Goal: Find specific page/section: Find specific page/section

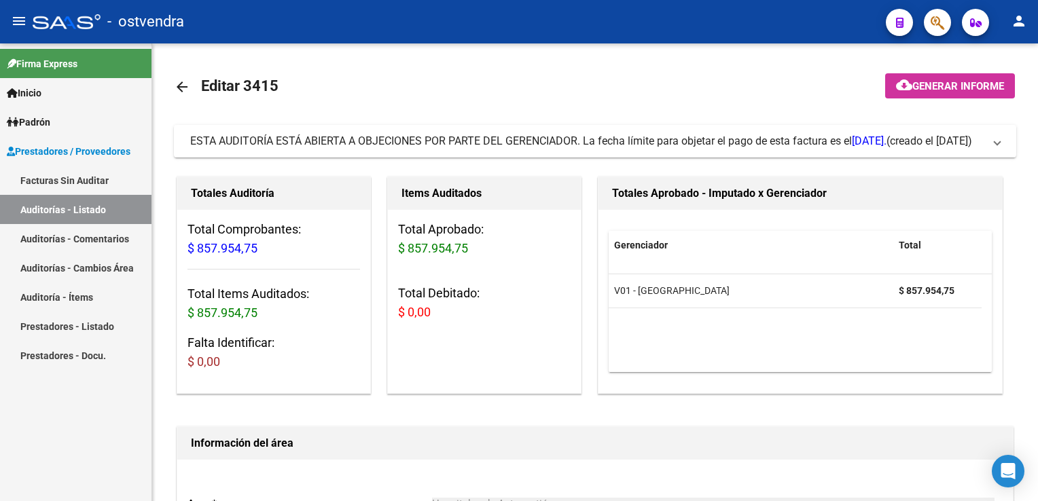
scroll to position [543, 0]
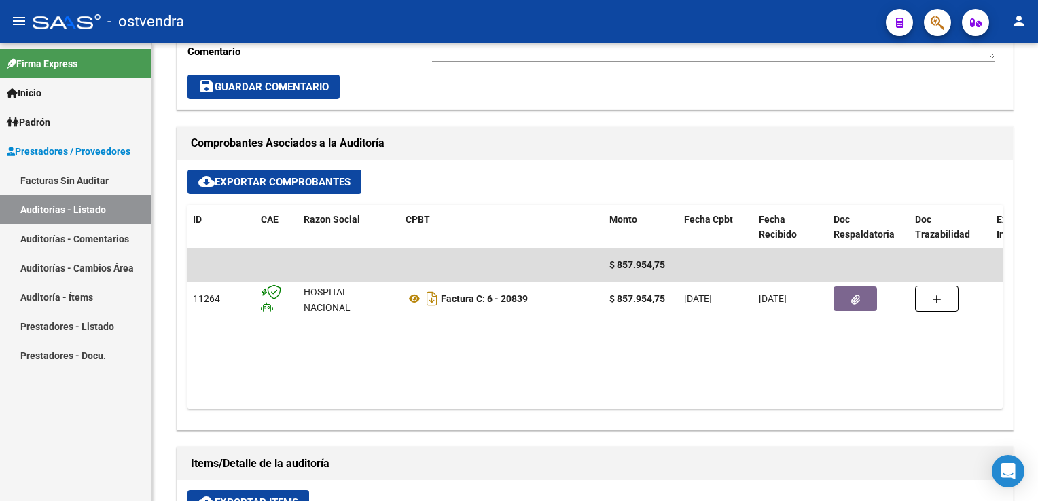
click at [75, 295] on link "Auditoría - Ítems" at bounding box center [75, 297] width 151 height 29
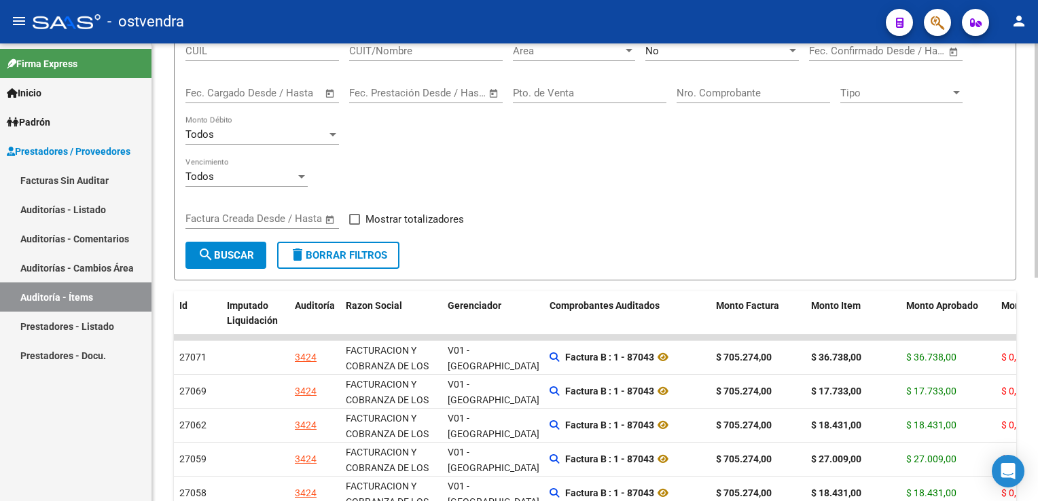
scroll to position [97, 0]
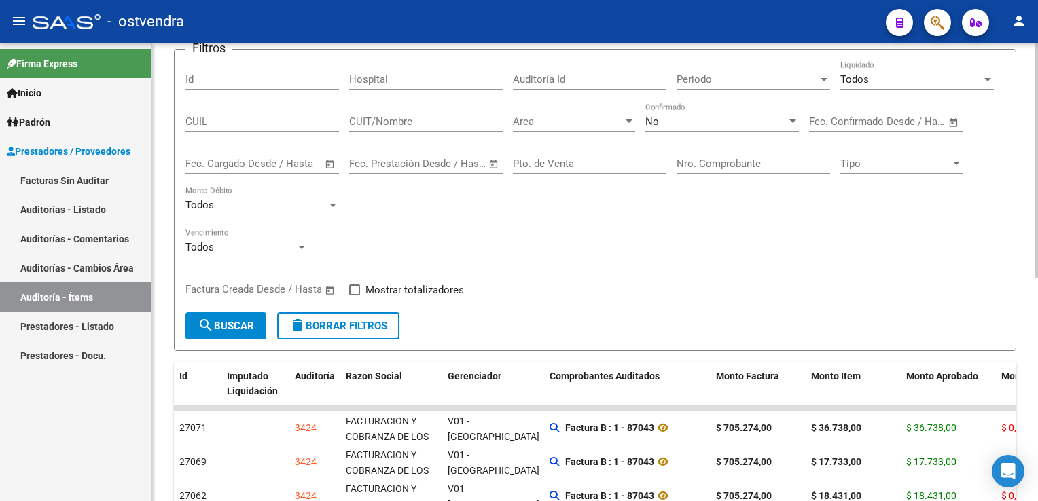
click at [628, 120] on div at bounding box center [629, 121] width 7 height 3
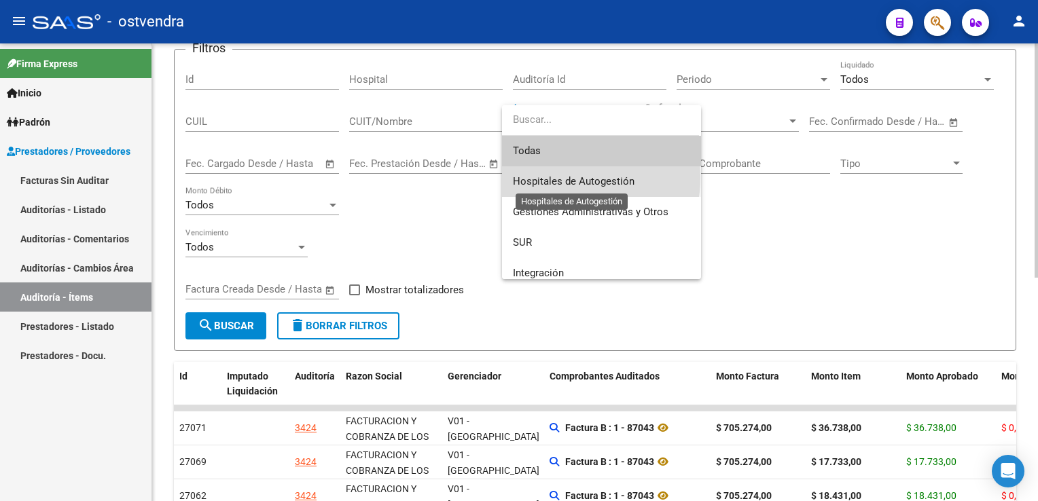
click at [560, 177] on span "Hospitales de Autogestión" at bounding box center [574, 181] width 122 height 12
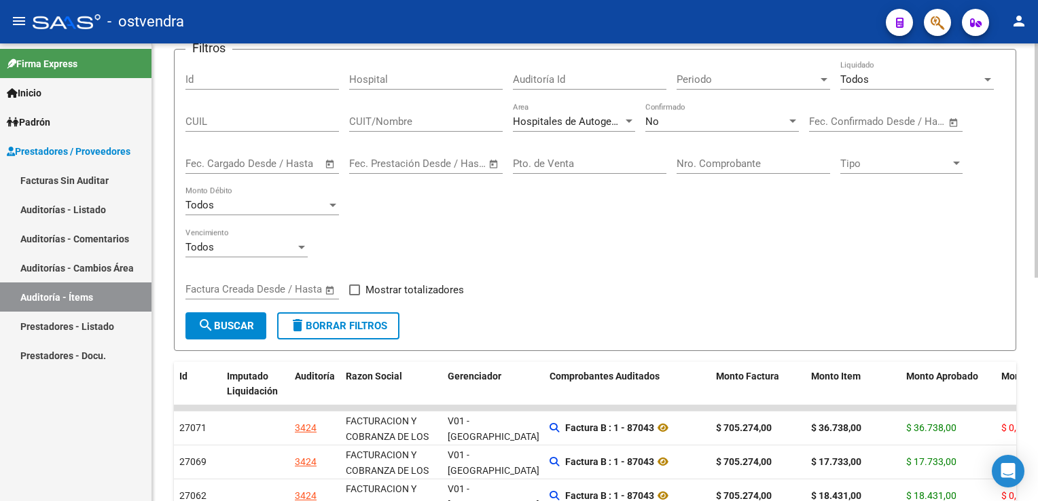
drag, startPoint x: 560, startPoint y: 177, endPoint x: 704, endPoint y: 155, distance: 146.4
click at [704, 155] on div "Nro. Comprobante" at bounding box center [754, 159] width 154 height 29
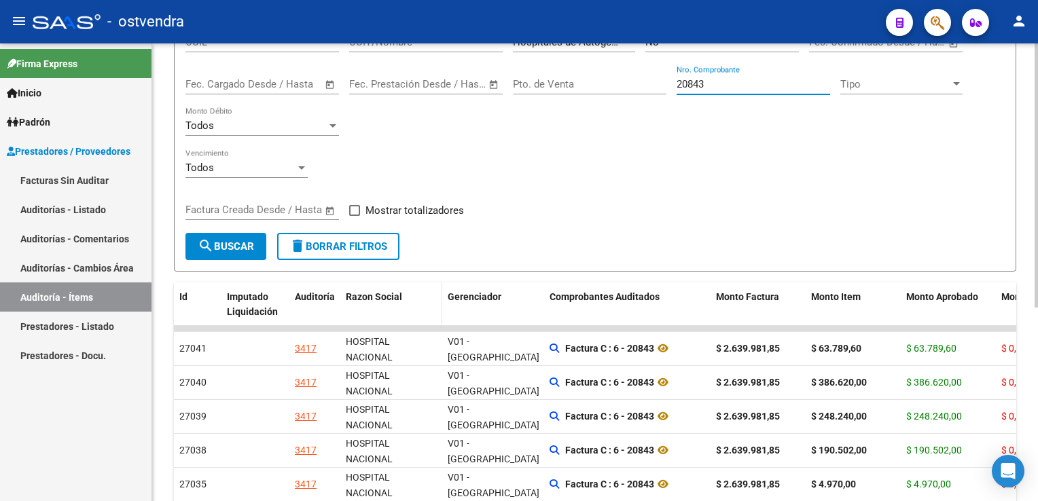
scroll to position [233, 0]
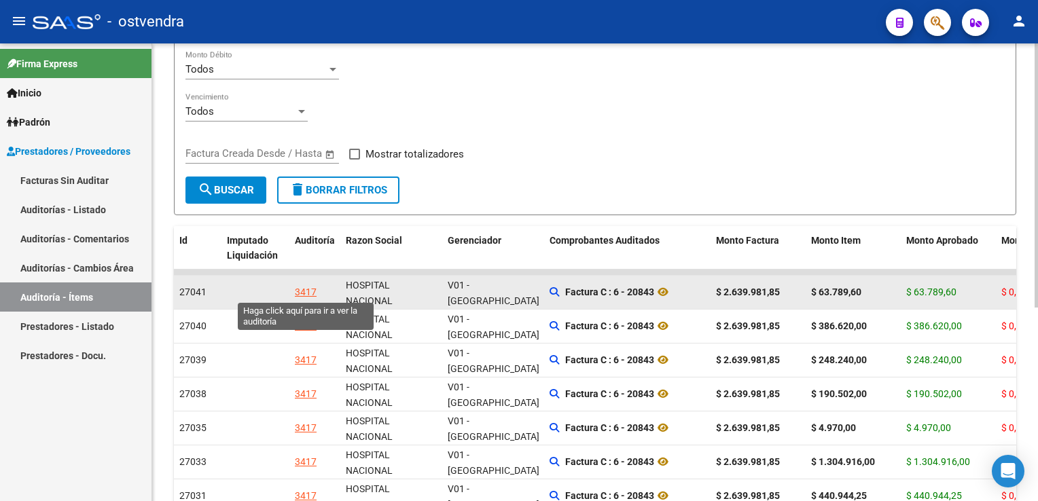
type input "20843"
click at [300, 289] on div "3417" at bounding box center [306, 293] width 22 height 16
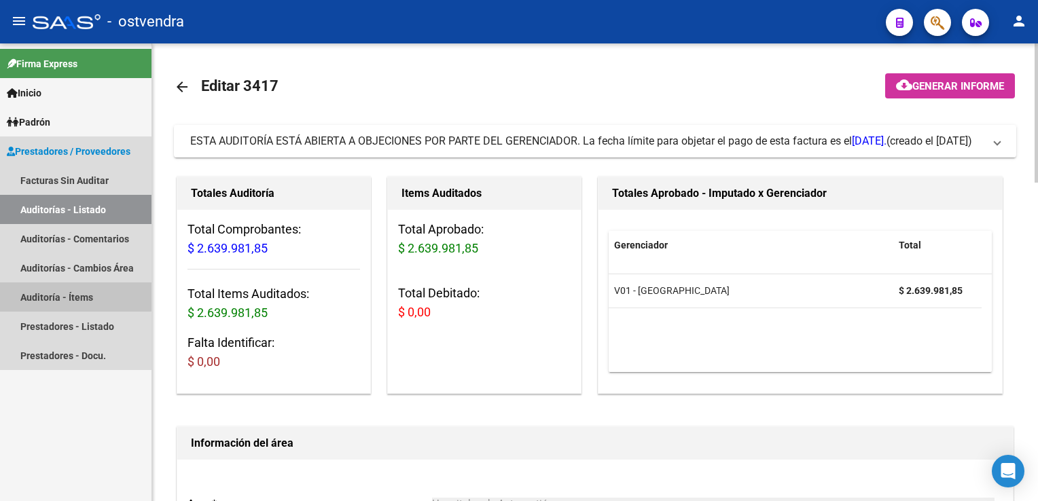
click at [60, 291] on link "Auditoría - Ítems" at bounding box center [75, 297] width 151 height 29
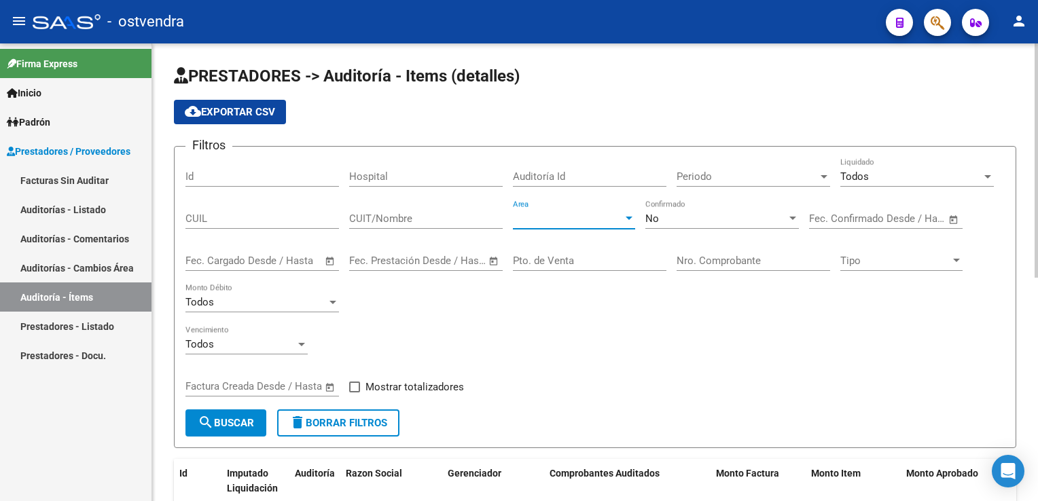
click at [624, 218] on div at bounding box center [629, 218] width 12 height 11
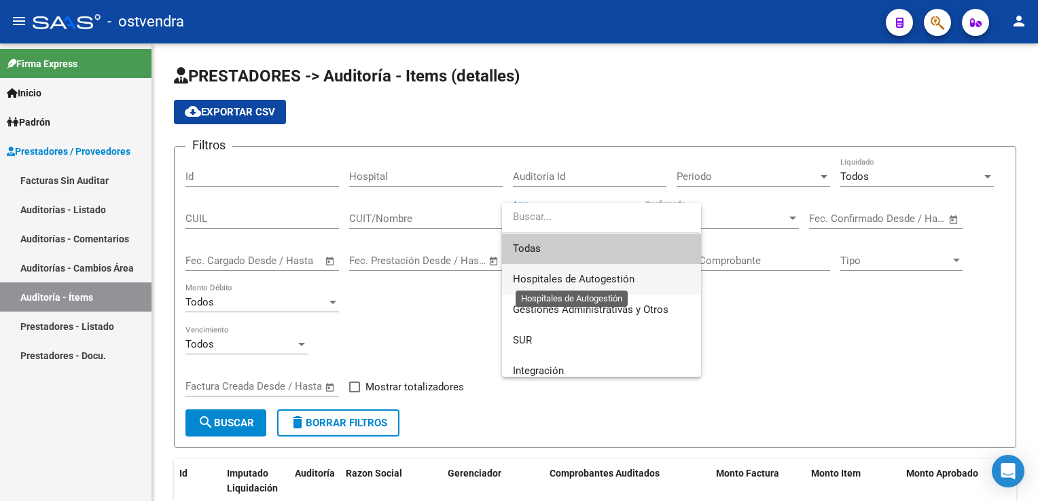
click at [567, 273] on span "Hospitales de Autogestión" at bounding box center [574, 279] width 122 height 12
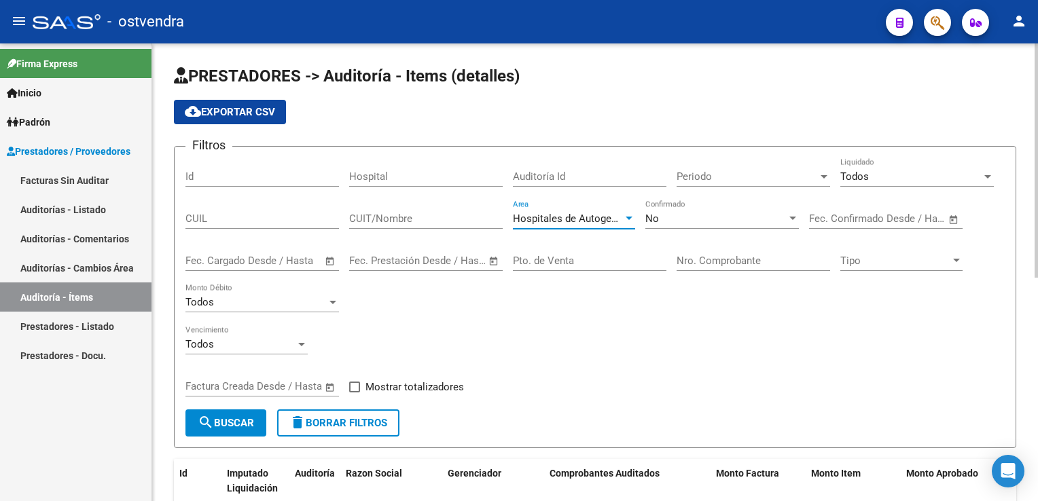
click at [717, 256] on input "Nro. Comprobante" at bounding box center [754, 261] width 154 height 12
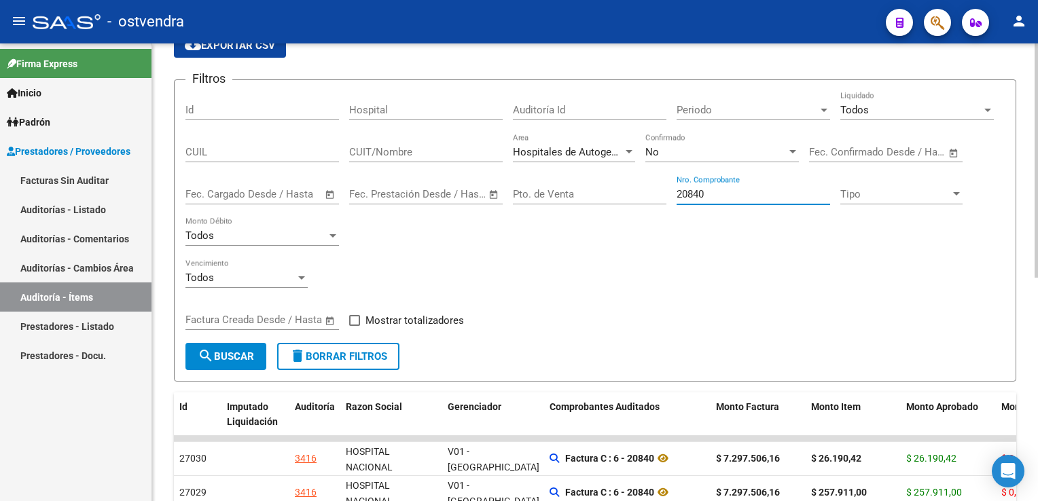
scroll to position [68, 0]
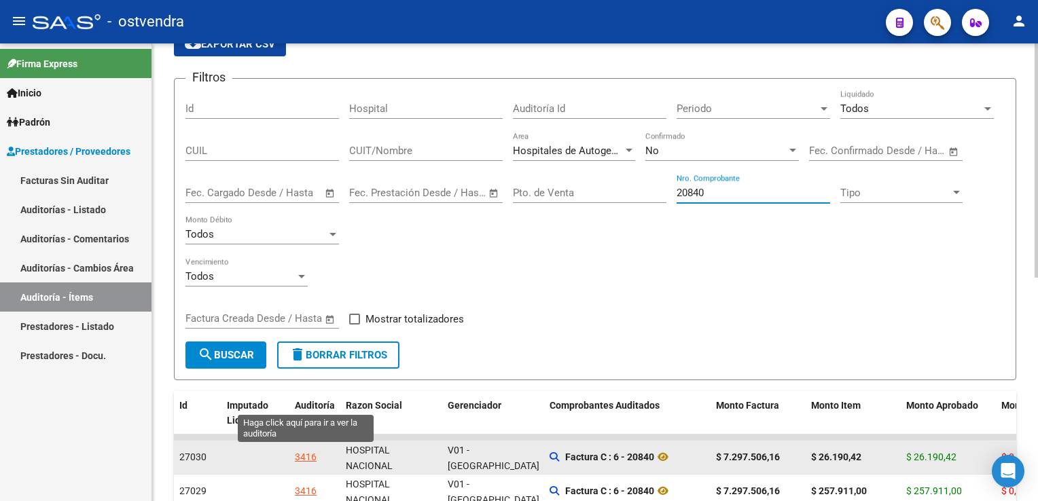
type input "20840"
click at [297, 450] on div "3416" at bounding box center [306, 458] width 22 height 16
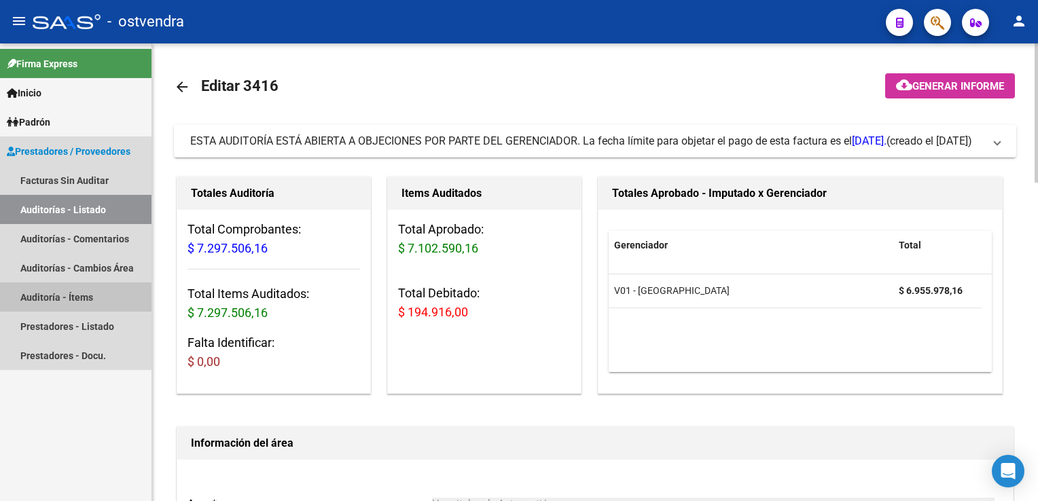
click at [69, 301] on link "Auditoría - Ítems" at bounding box center [75, 297] width 151 height 29
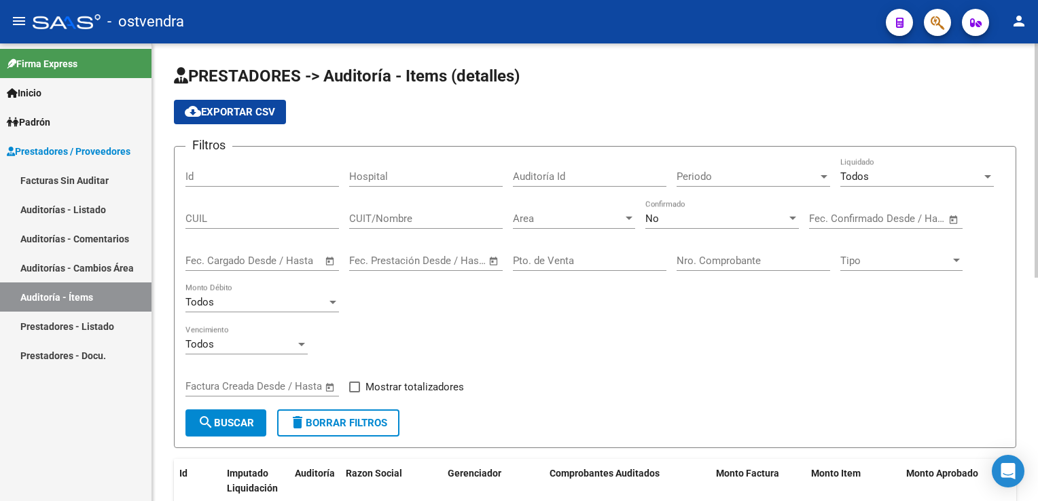
click at [617, 213] on span "Area" at bounding box center [568, 219] width 110 height 12
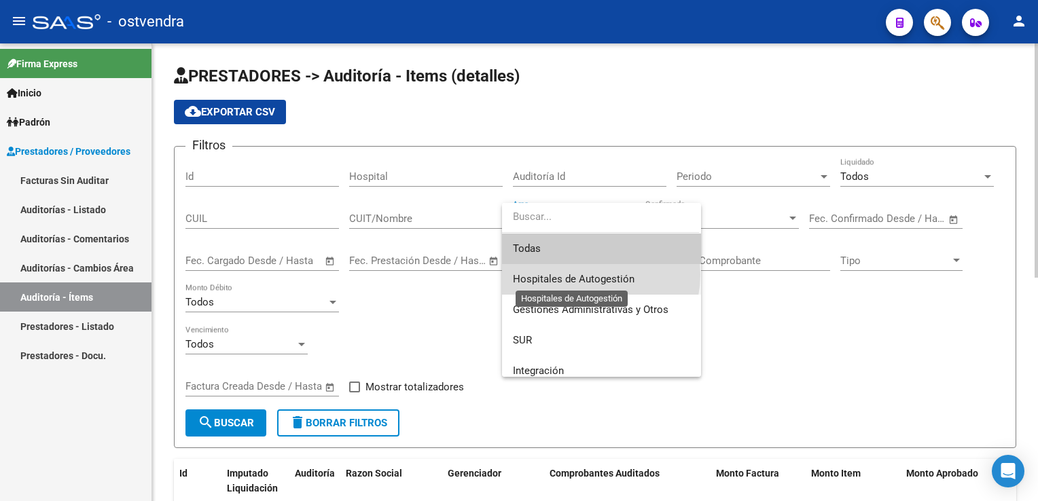
drag, startPoint x: 580, startPoint y: 274, endPoint x: 617, endPoint y: 258, distance: 40.1
click at [579, 274] on span "Hospitales de Autogestión" at bounding box center [574, 279] width 122 height 12
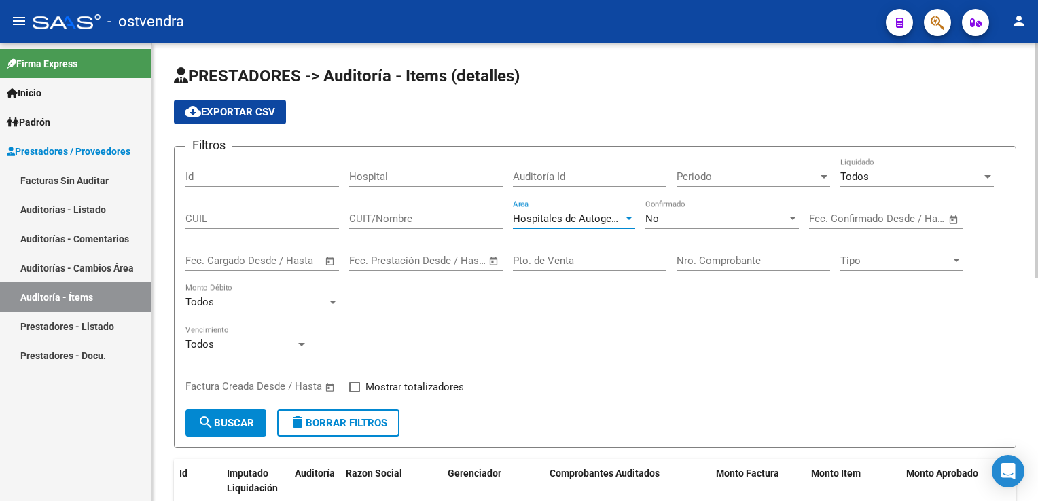
click at [717, 249] on div "Nro. Comprobante" at bounding box center [754, 256] width 154 height 29
type input "6"
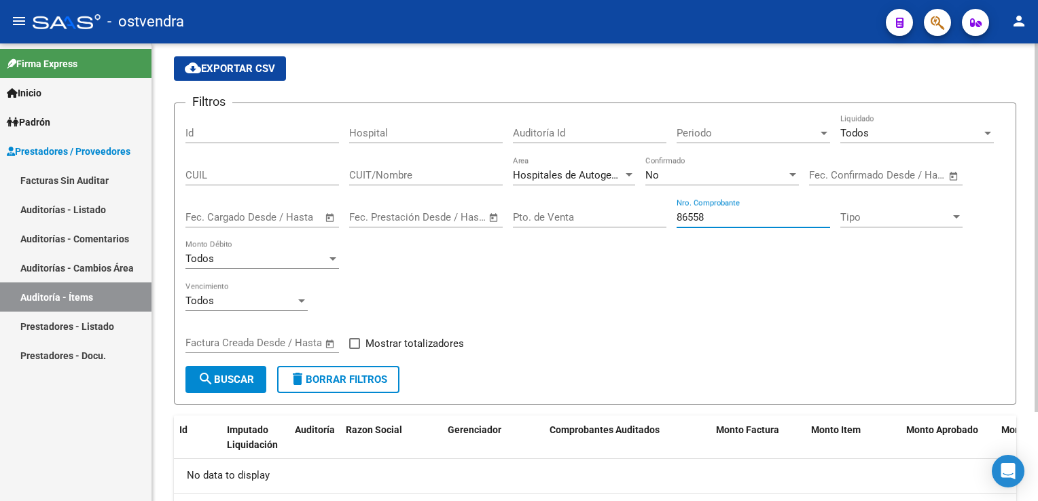
scroll to position [43, 0]
type input "8"
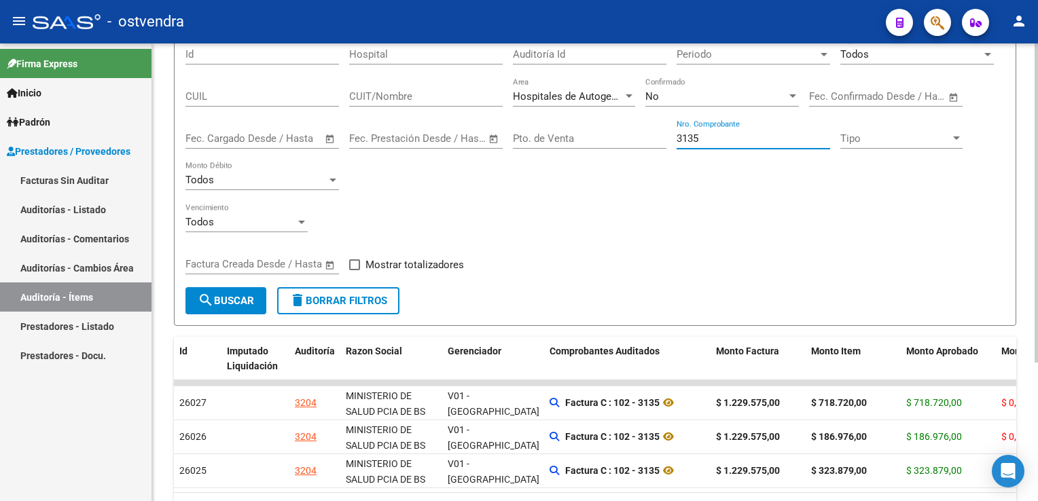
scroll to position [179, 0]
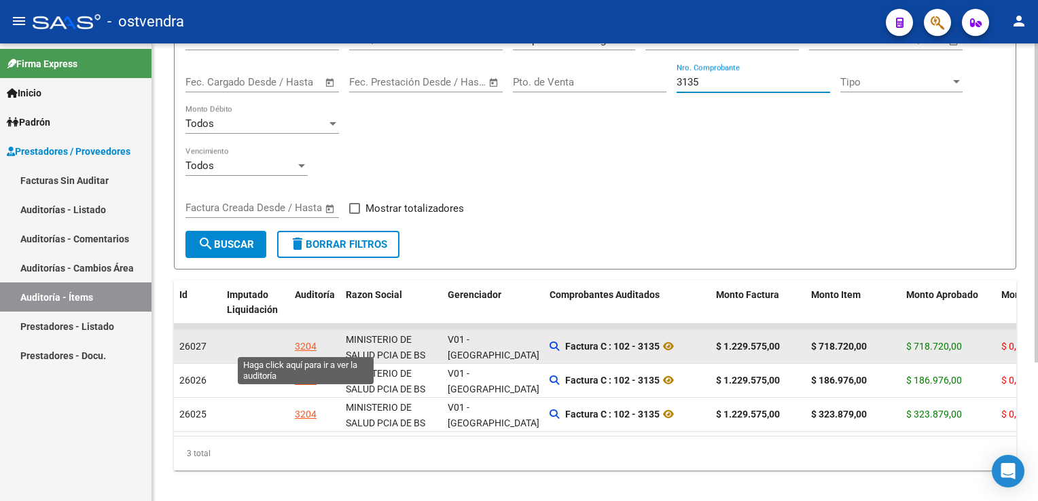
type input "3135"
click at [304, 346] on div "3204" at bounding box center [306, 347] width 22 height 16
